Goal: Find specific page/section: Find specific page/section

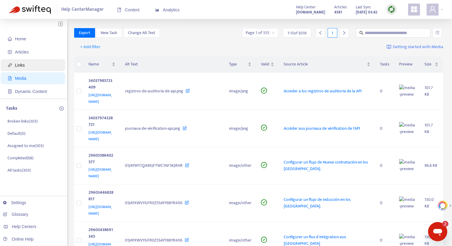
click at [29, 67] on span "Links" at bounding box center [34, 65] width 53 height 12
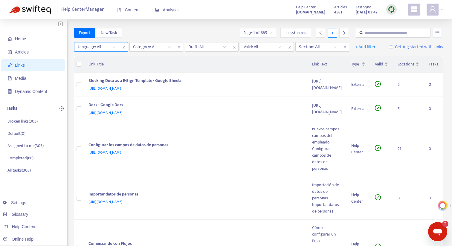
click at [125, 48] on icon "close" at bounding box center [124, 47] width 4 height 4
click at [180, 48] on icon "close" at bounding box center [179, 47] width 4 height 4
click at [179, 47] on icon "close" at bounding box center [179, 47] width 4 height 4
click at [177, 48] on icon "close" at bounding box center [179, 47] width 4 height 4
click at [114, 47] on div "Category: All" at bounding box center [96, 46] width 45 height 9
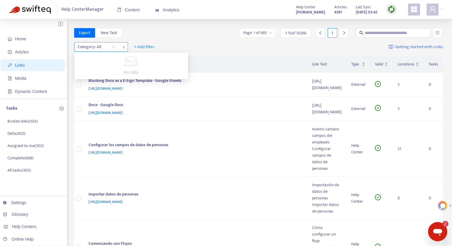
click at [114, 47] on div "Category: All" at bounding box center [96, 46] width 45 height 9
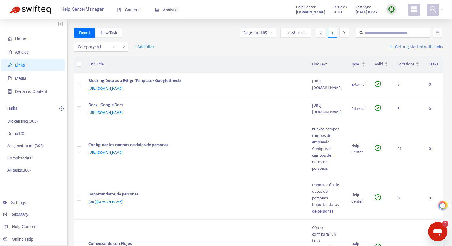
drag, startPoint x: 151, startPoint y: 33, endPoint x: 97, endPoint y: 13, distance: 57.5
click at [151, 33] on div "Export New Task Page 1 of 685 1 - 15 of 10266 1" at bounding box center [258, 33] width 369 height 10
click at [116, 47] on div "Category: All" at bounding box center [96, 46] width 45 height 9
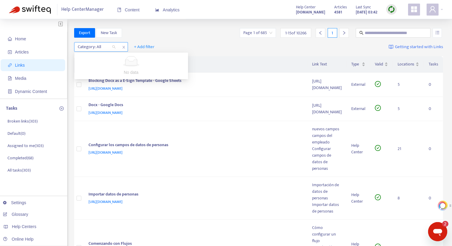
click at [116, 47] on div "Category: All" at bounding box center [96, 46] width 45 height 9
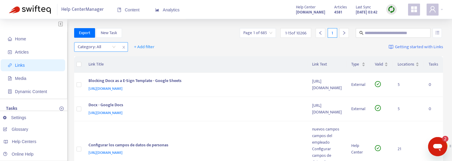
click at [108, 47] on div at bounding box center [94, 46] width 36 height 7
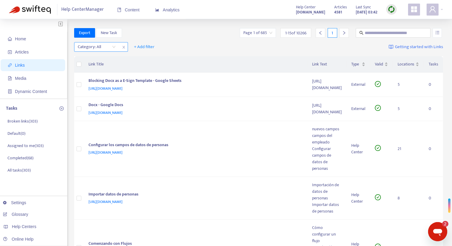
click at [114, 48] on div "Category: All" at bounding box center [96, 46] width 45 height 9
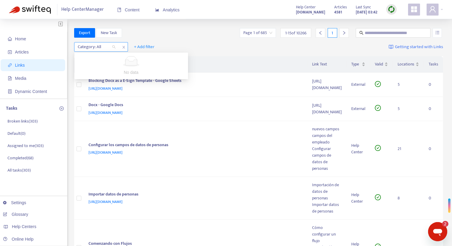
click at [114, 48] on div "Category: All" at bounding box center [96, 46] width 45 height 9
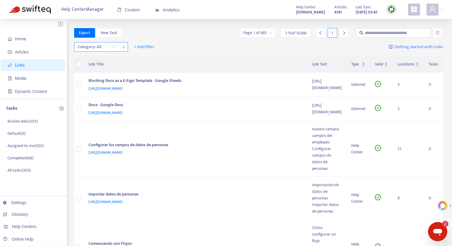
click at [114, 46] on div "Category: All" at bounding box center [96, 46] width 45 height 9
